Goal: Task Accomplishment & Management: Use online tool/utility

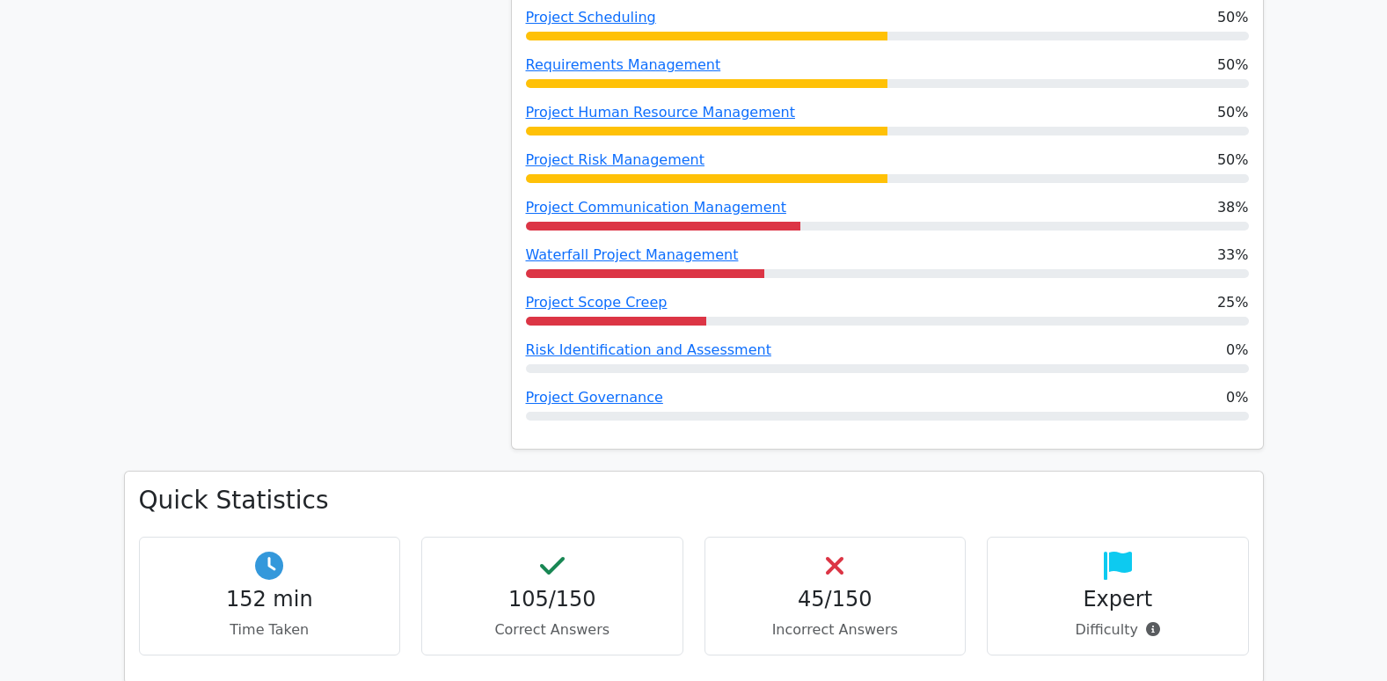
scroll to position [1903, 0]
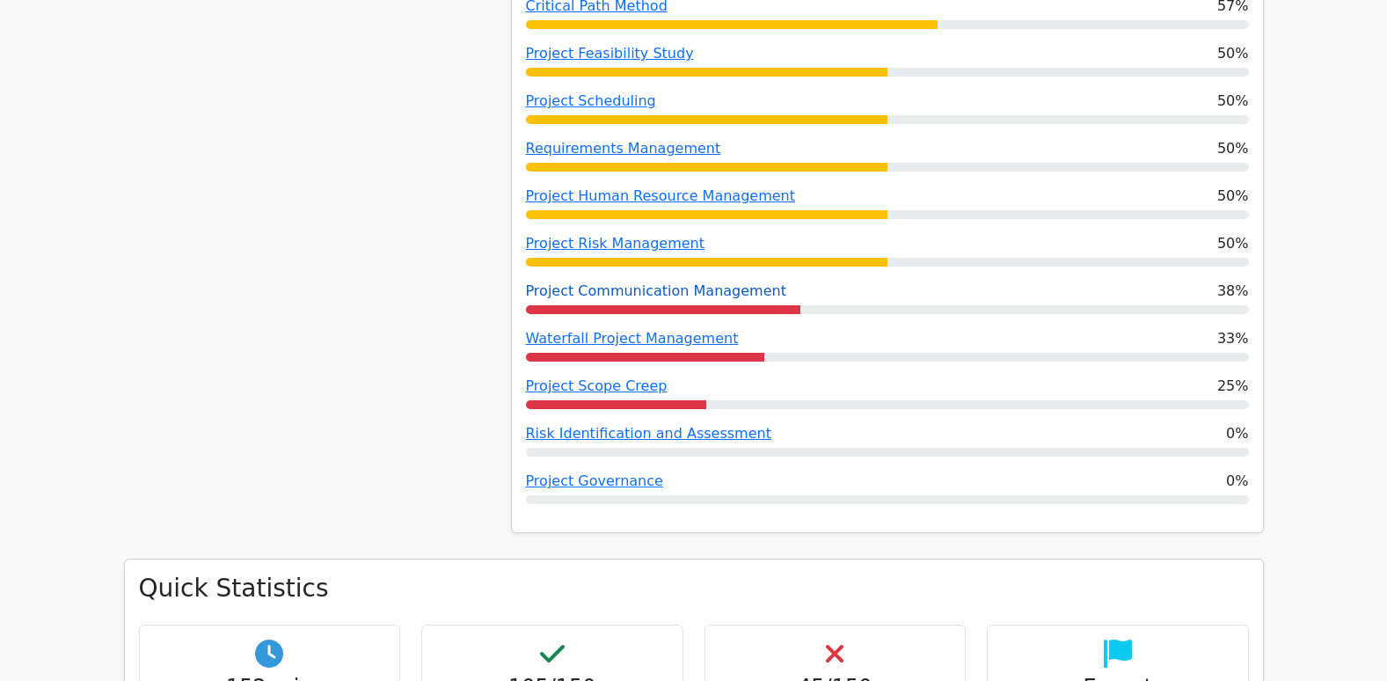
click at [588, 282] on link "Project Communication Management" at bounding box center [656, 290] width 260 height 17
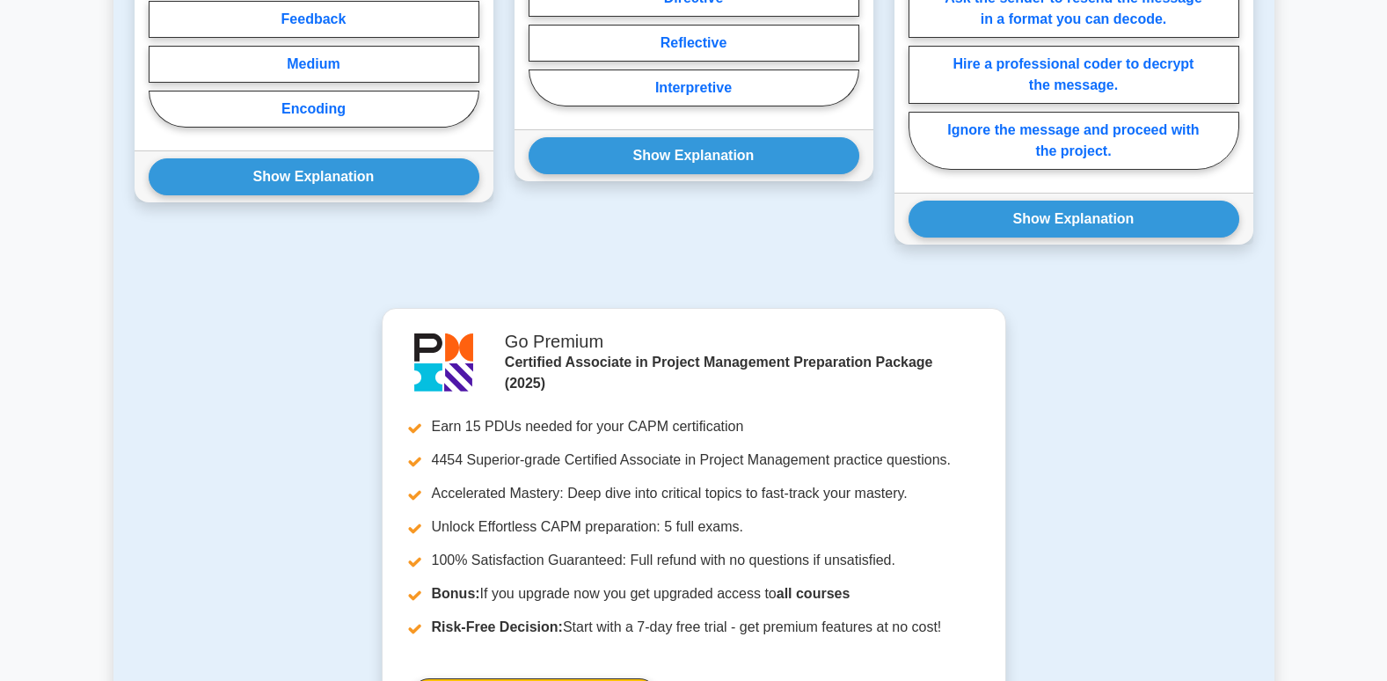
scroll to position [2102, 0]
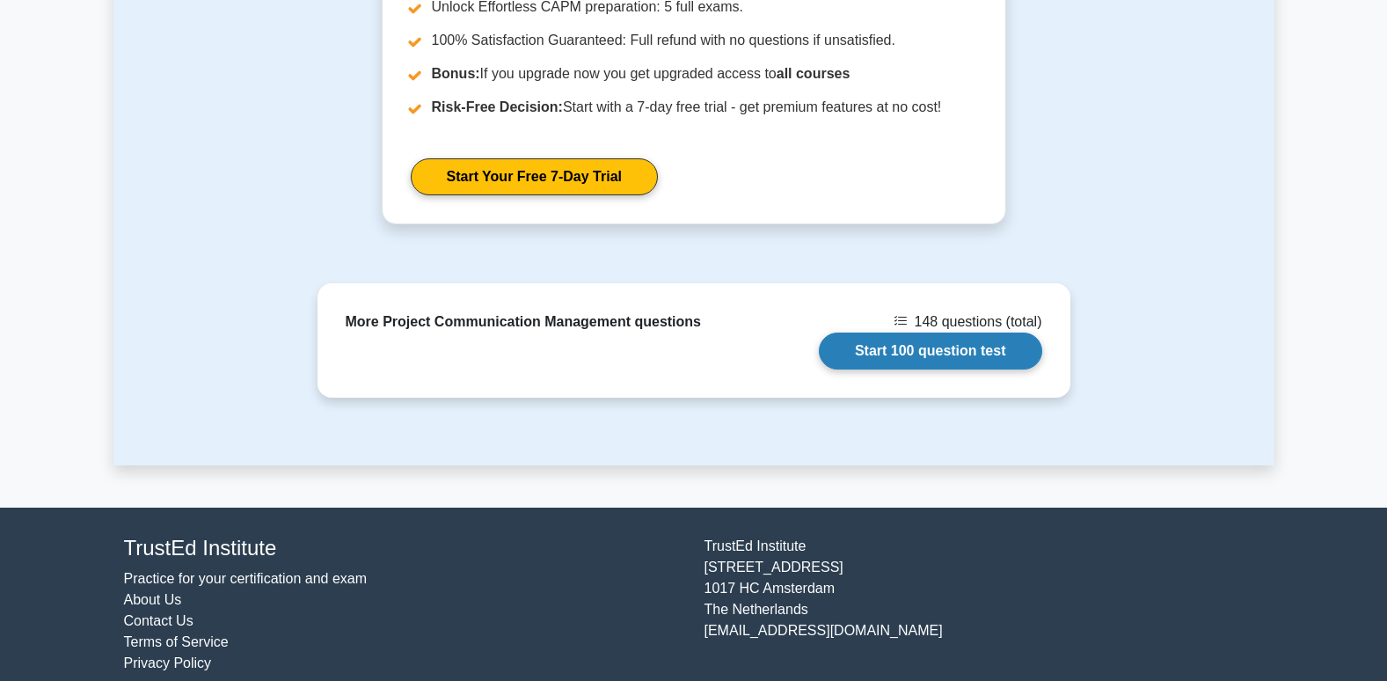
click at [939, 332] on link "Start 100 question test" at bounding box center [930, 350] width 223 height 37
